Goal: Transaction & Acquisition: Purchase product/service

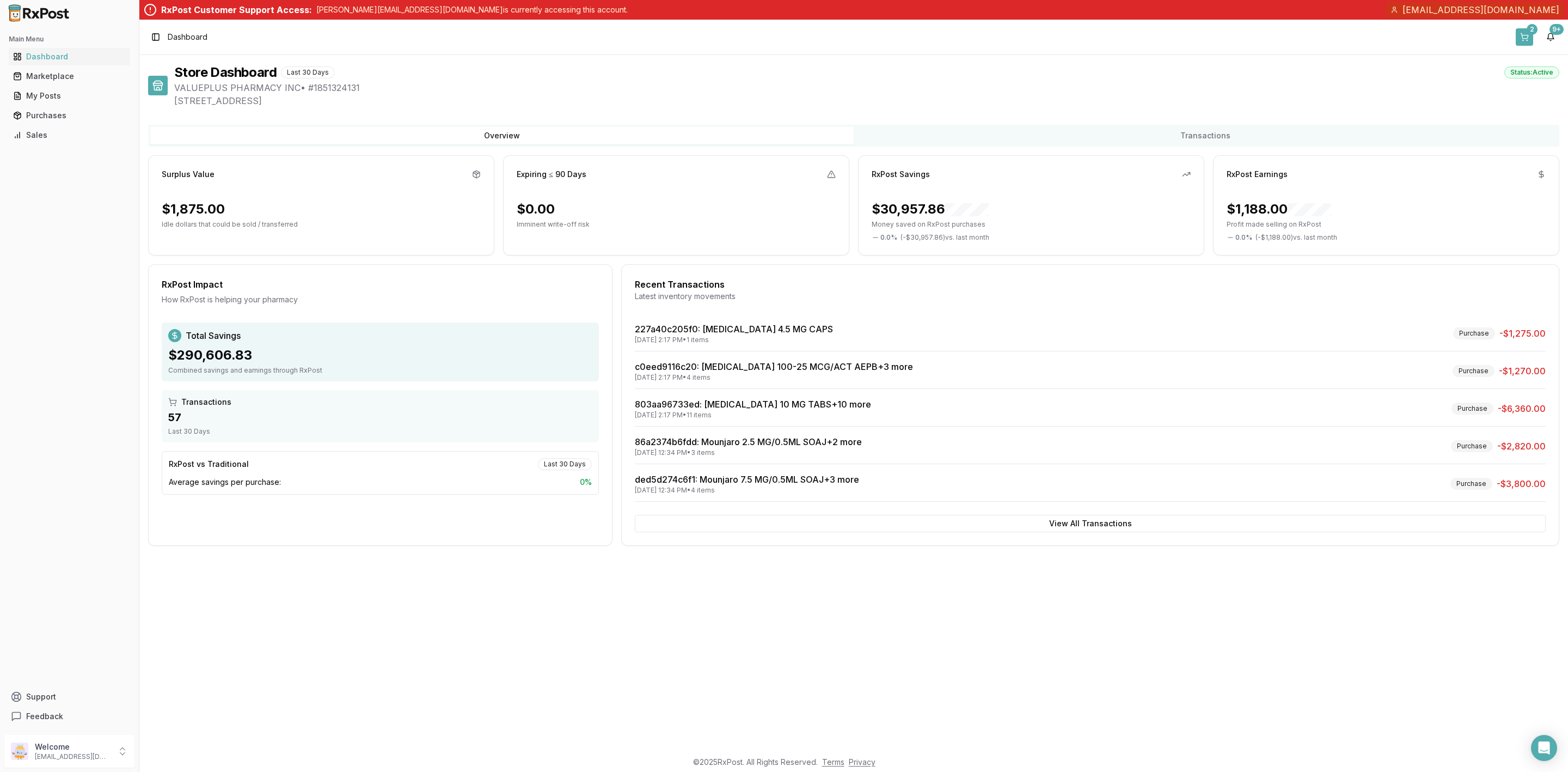
click at [1530, 33] on div "2" at bounding box center [1532, 30] width 11 height 11
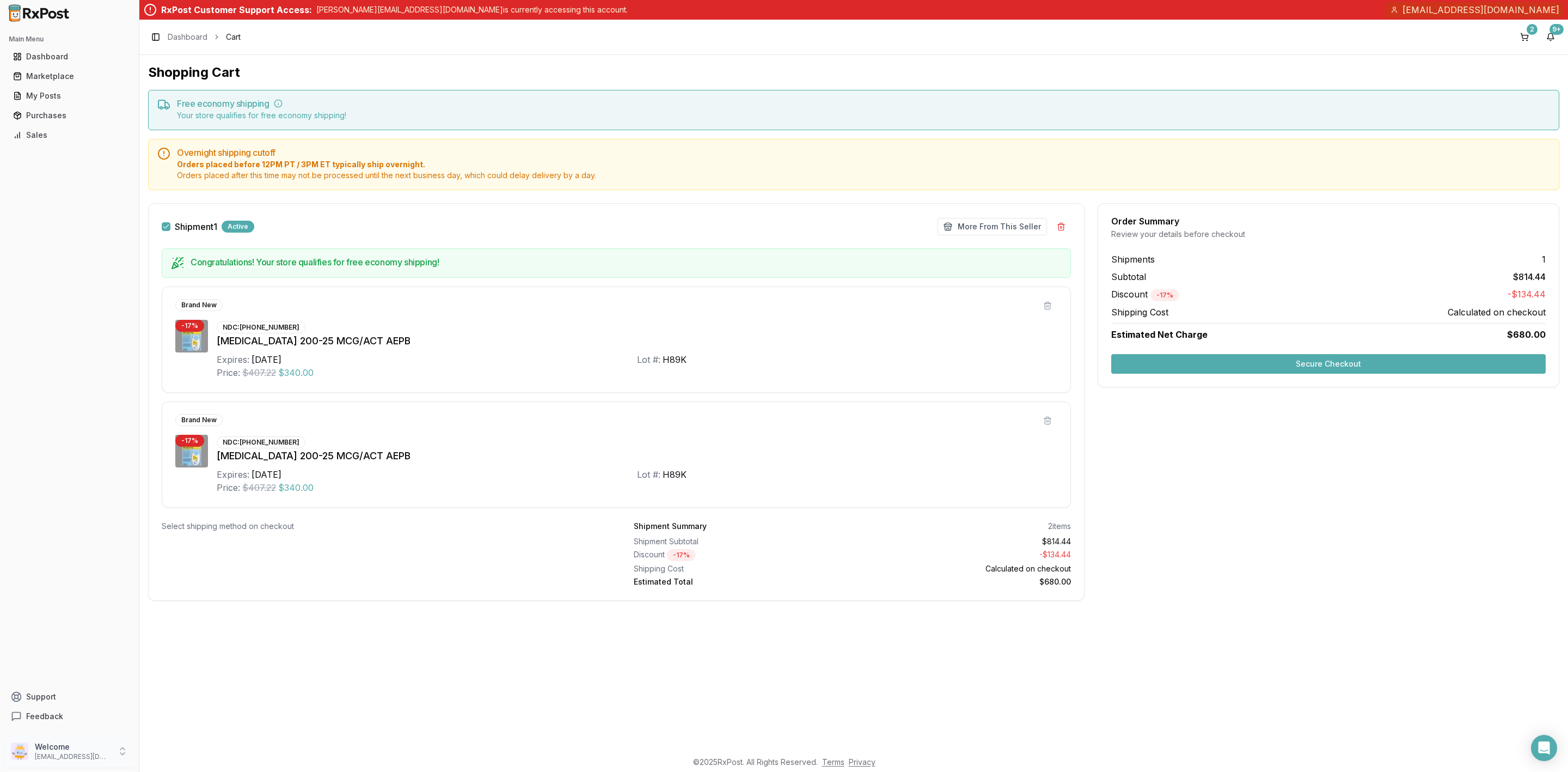
click at [47, 753] on p "[EMAIL_ADDRESS][DOMAIN_NAME]" at bounding box center [73, 756] width 76 height 9
click at [176, 754] on span "Sign Out" at bounding box center [197, 753] width 103 height 11
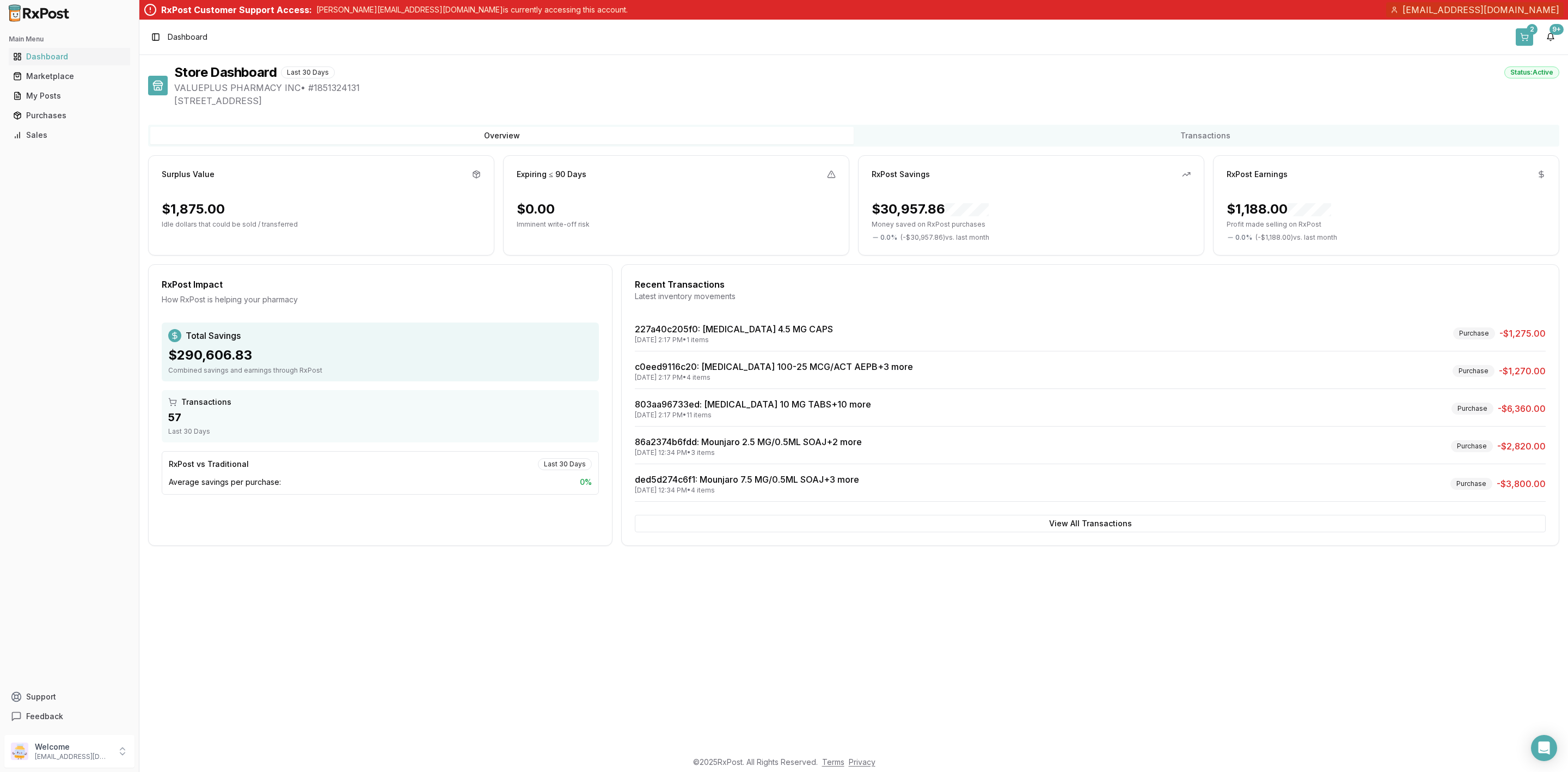
click at [1523, 41] on button "2" at bounding box center [1525, 37] width 18 height 18
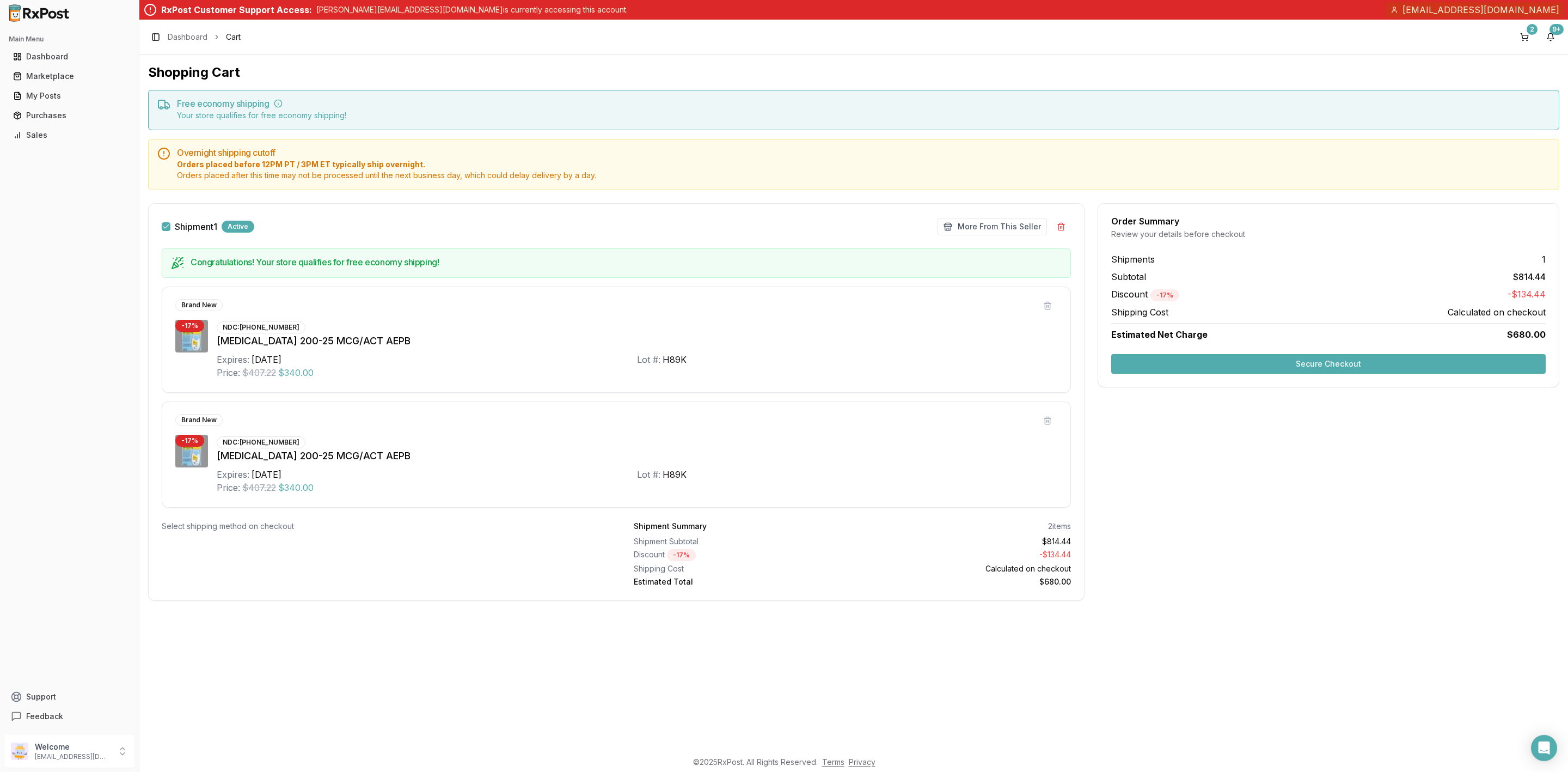
click at [1299, 366] on button "Secure Checkout" at bounding box center [1328, 364] width 435 height 20
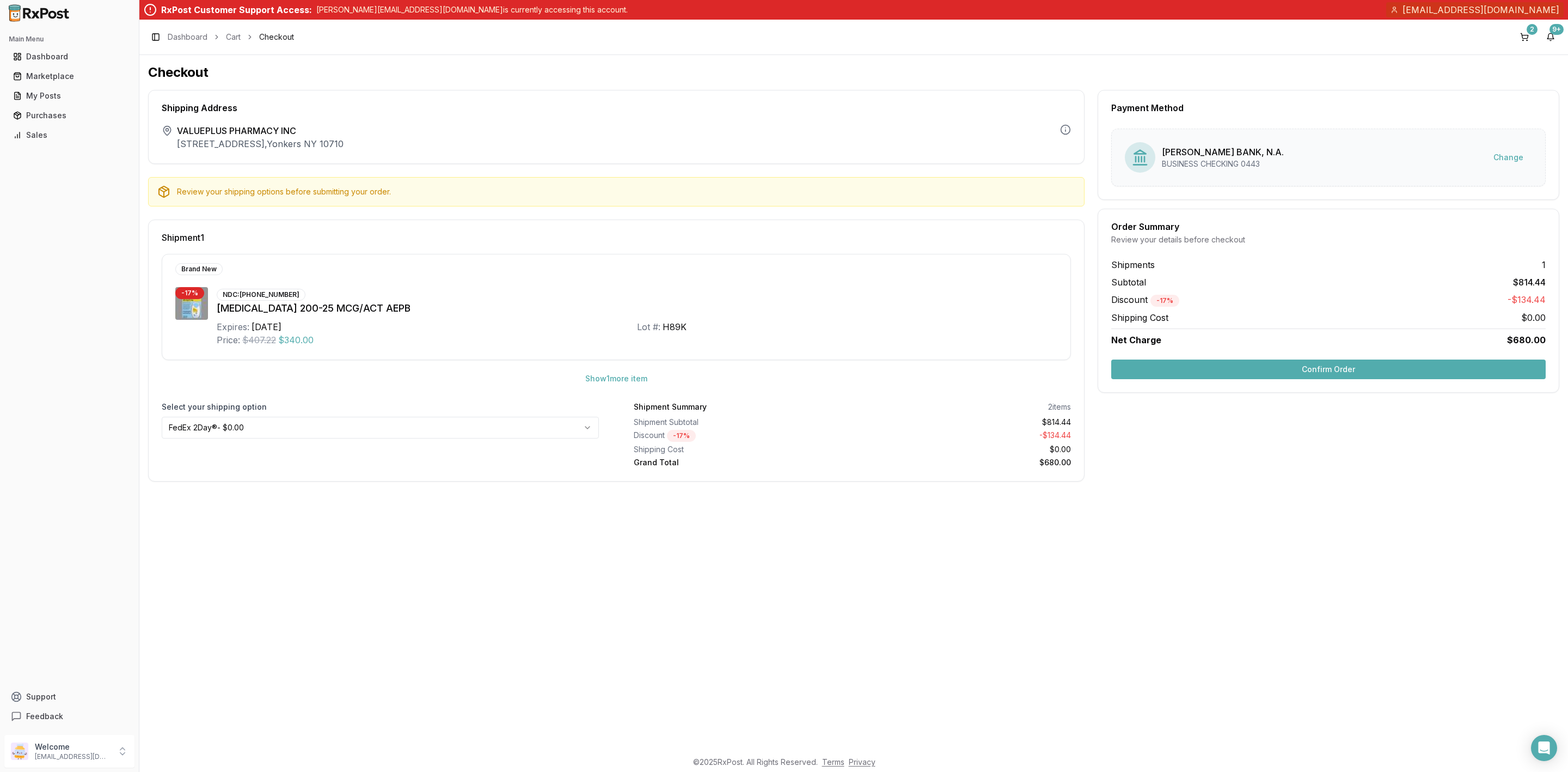
click at [1277, 371] on button "Confirm Order" at bounding box center [1328, 369] width 435 height 20
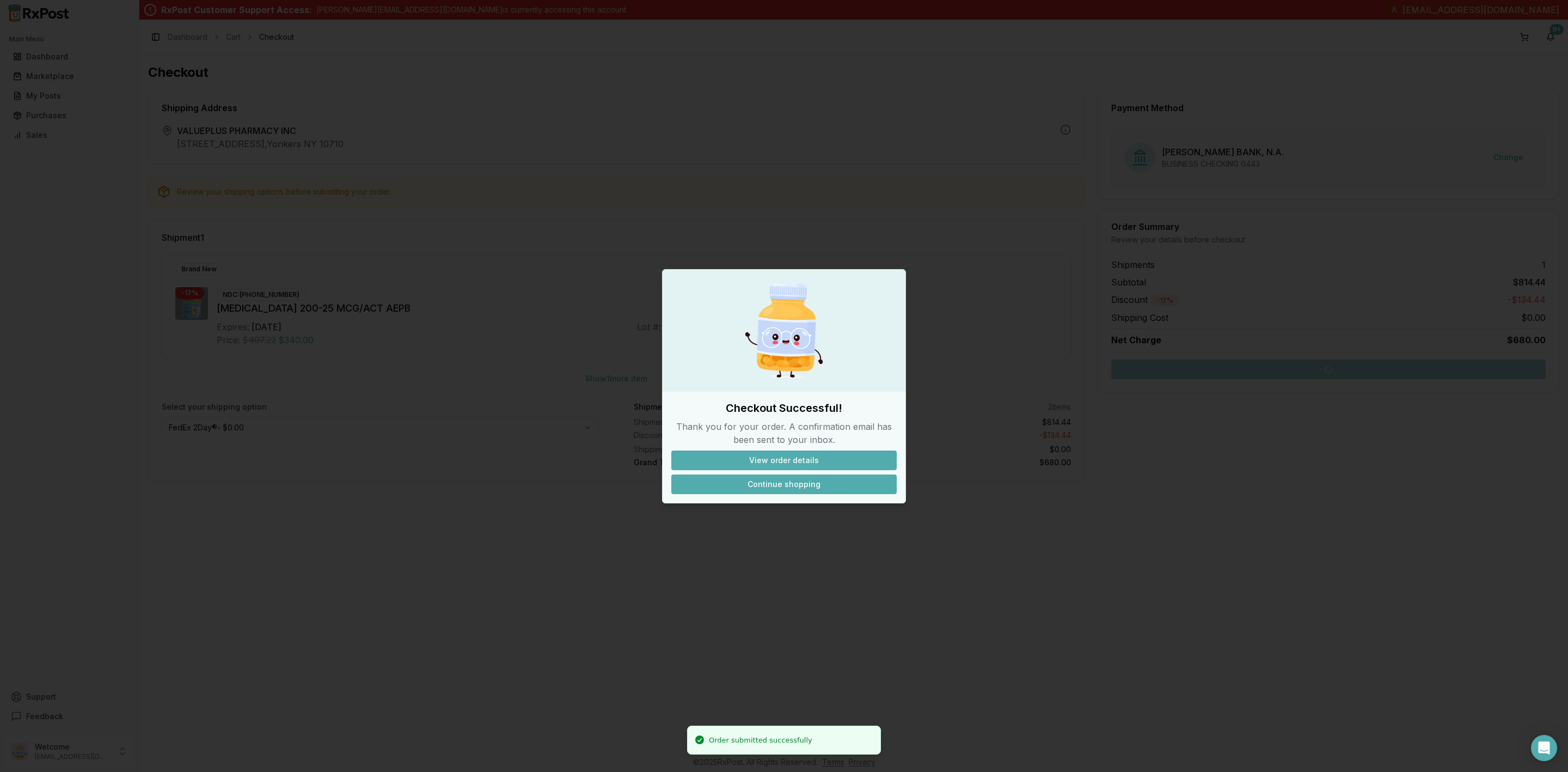
click at [797, 493] on button "Continue shopping" at bounding box center [784, 484] width 225 height 20
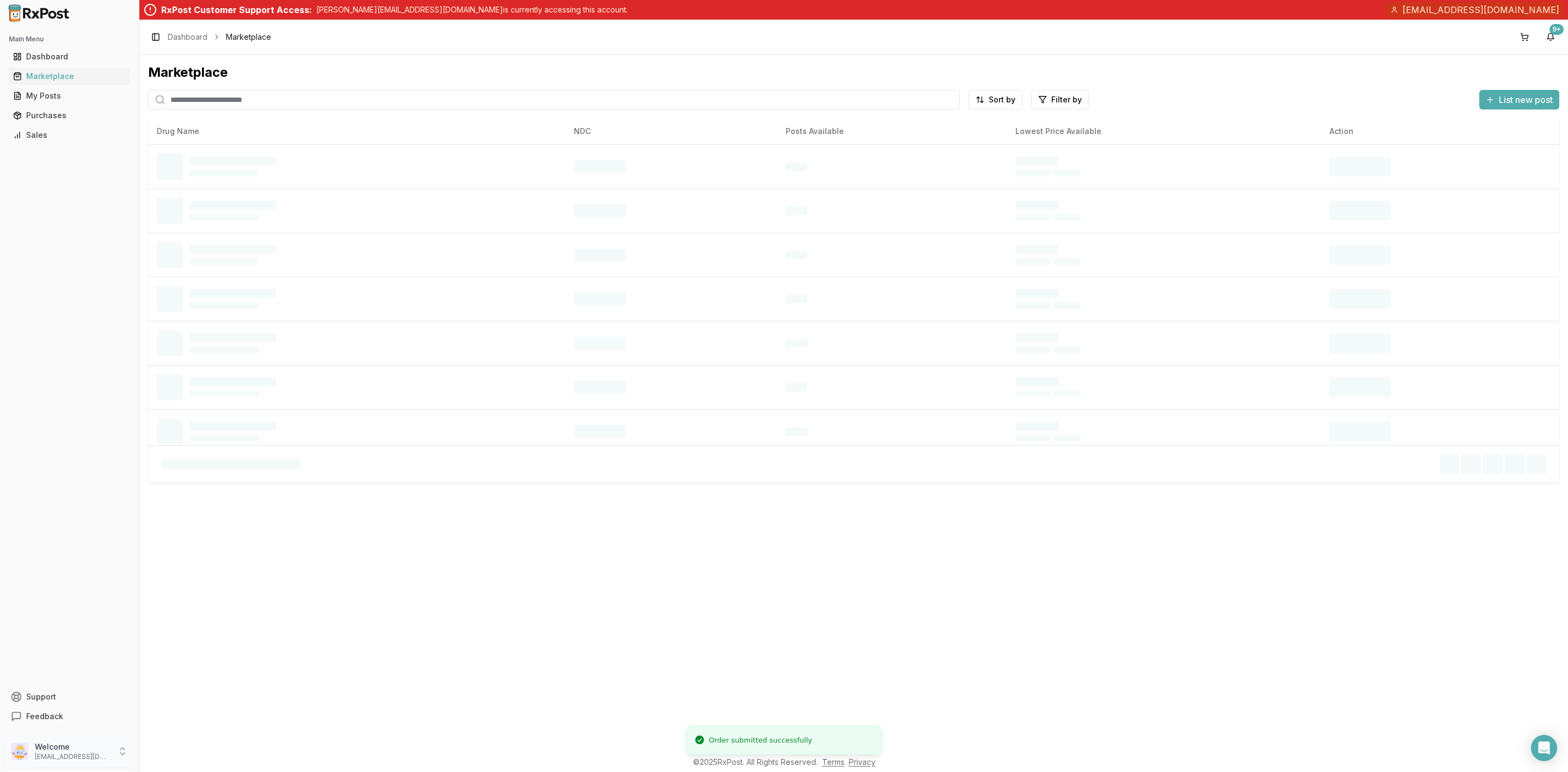
click at [82, 760] on p "[EMAIL_ADDRESS][DOMAIN_NAME]" at bounding box center [73, 756] width 76 height 9
click at [180, 757] on span "Sign Out" at bounding box center [197, 753] width 103 height 11
